Goal: Navigation & Orientation: Find specific page/section

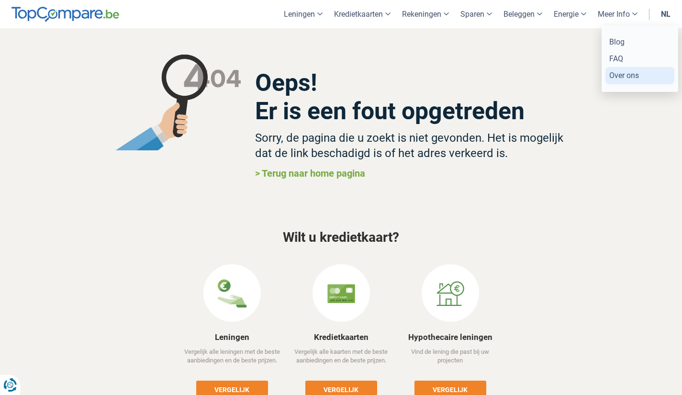
click at [629, 75] on link "Over ons" at bounding box center [639, 75] width 69 height 17
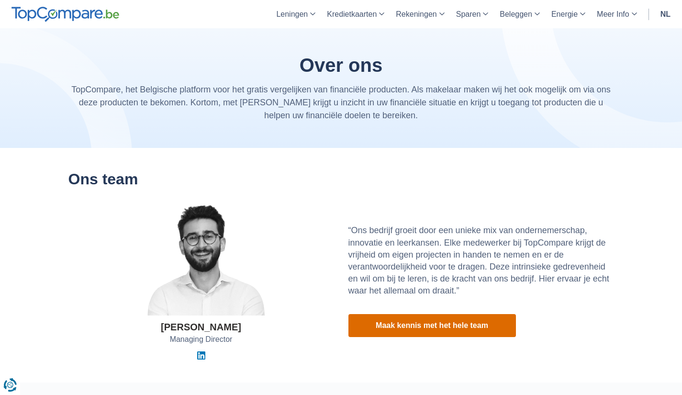
click at [415, 330] on link "Maak kennis met het hele team" at bounding box center [431, 325] width 167 height 23
